Goal: Information Seeking & Learning: Learn about a topic

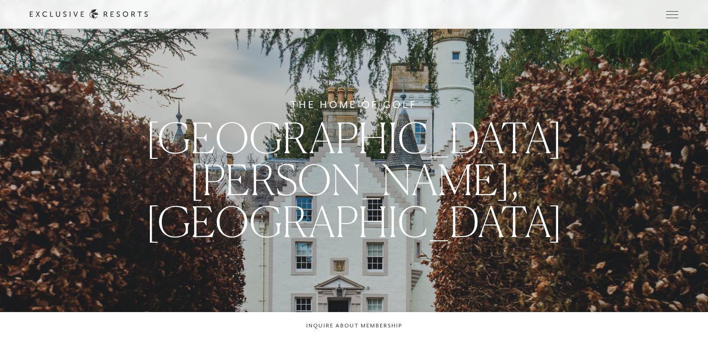
drag, startPoint x: 0, startPoint y: 0, endPoint x: 355, endPoint y: 44, distance: 357.3
click at [0, 0] on link "Membership" at bounding box center [0, 0] width 0 height 0
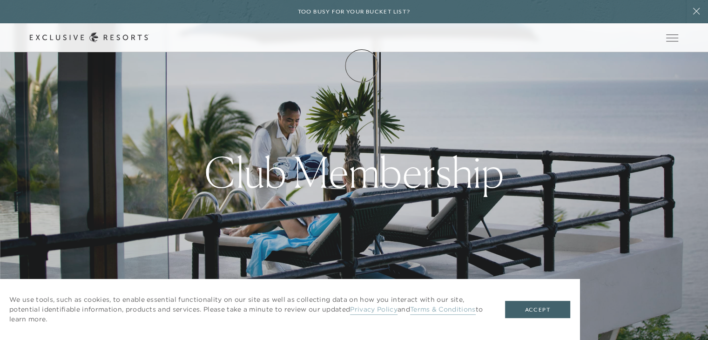
click at [0, 0] on link "Membership" at bounding box center [0, 0] width 0 height 0
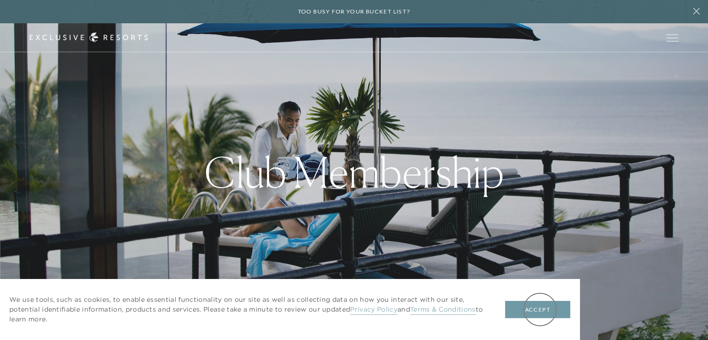
click at [540, 309] on button "Accept" at bounding box center [537, 310] width 65 height 18
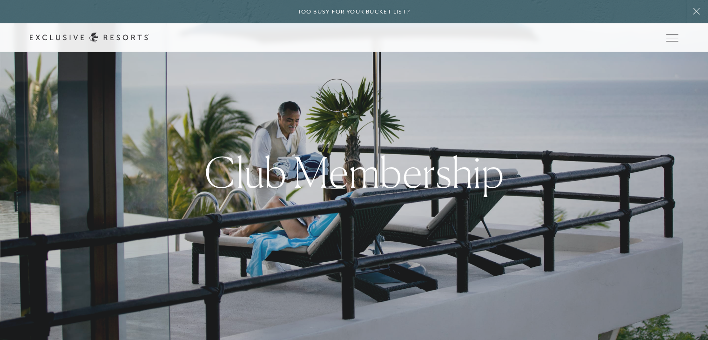
click at [0, 0] on link "How it works" at bounding box center [0, 0] width 0 height 0
